Goal: Task Accomplishment & Management: Use online tool/utility

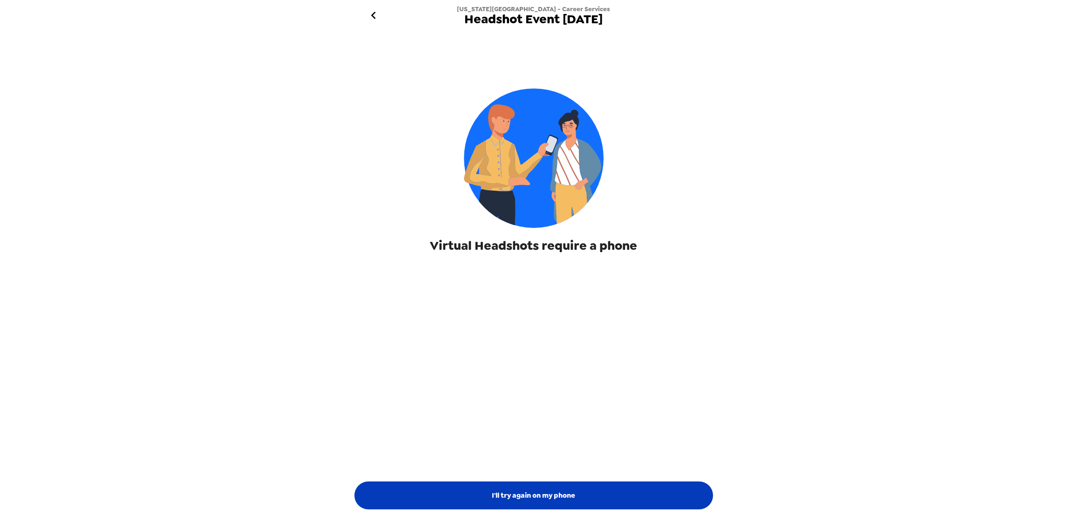
click at [515, 500] on button "I'll try again on my phone" at bounding box center [533, 496] width 359 height 28
